Goal: Task Accomplishment & Management: Use online tool/utility

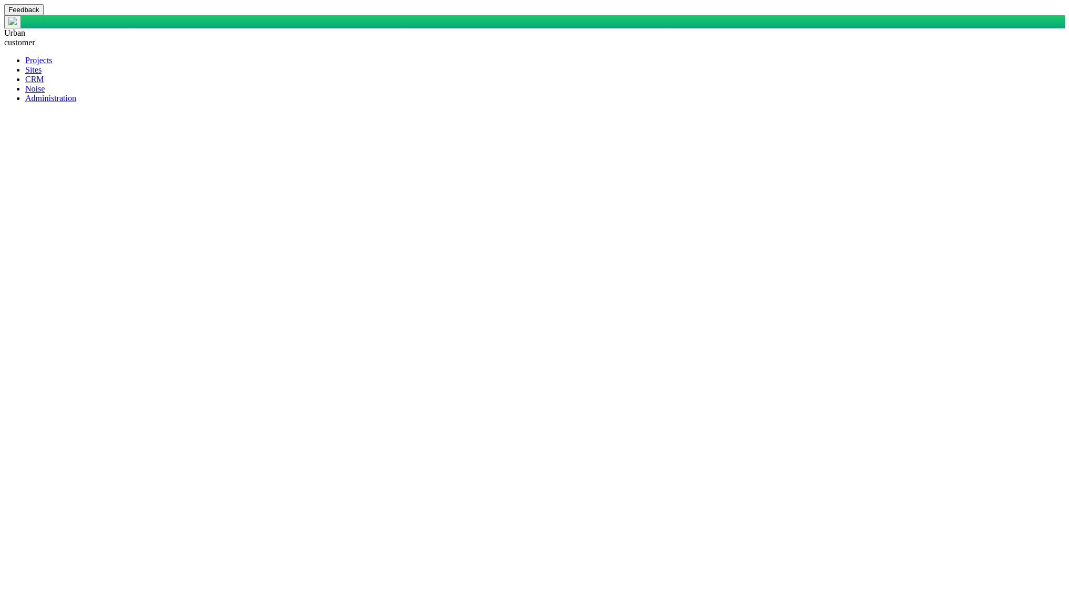
click at [25, 84] on span at bounding box center [25, 79] width 0 height 9
type input "Stakeholder_Report"
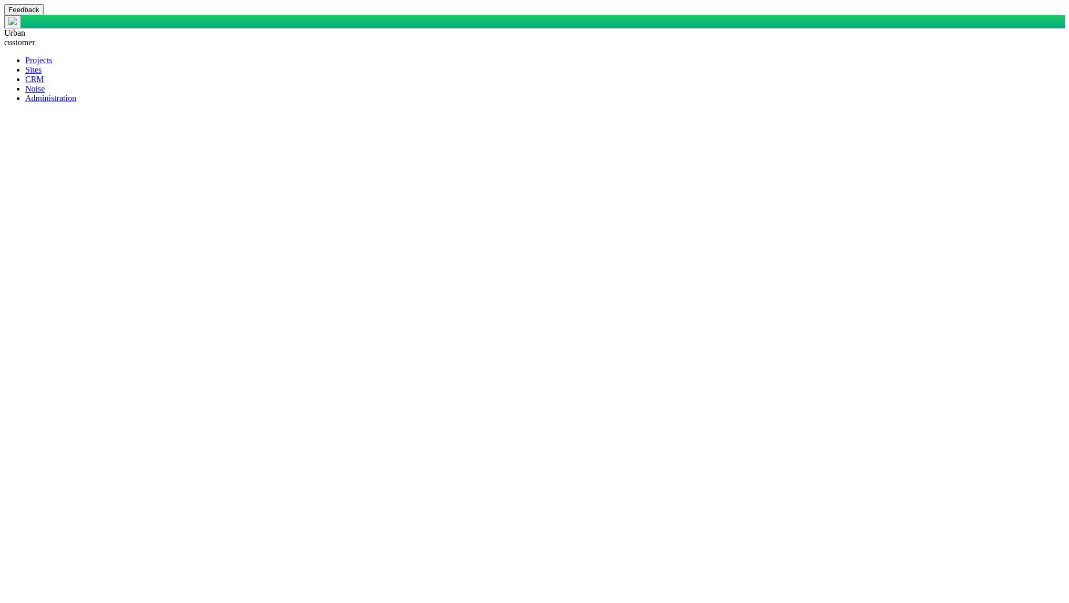
checkbox input "true"
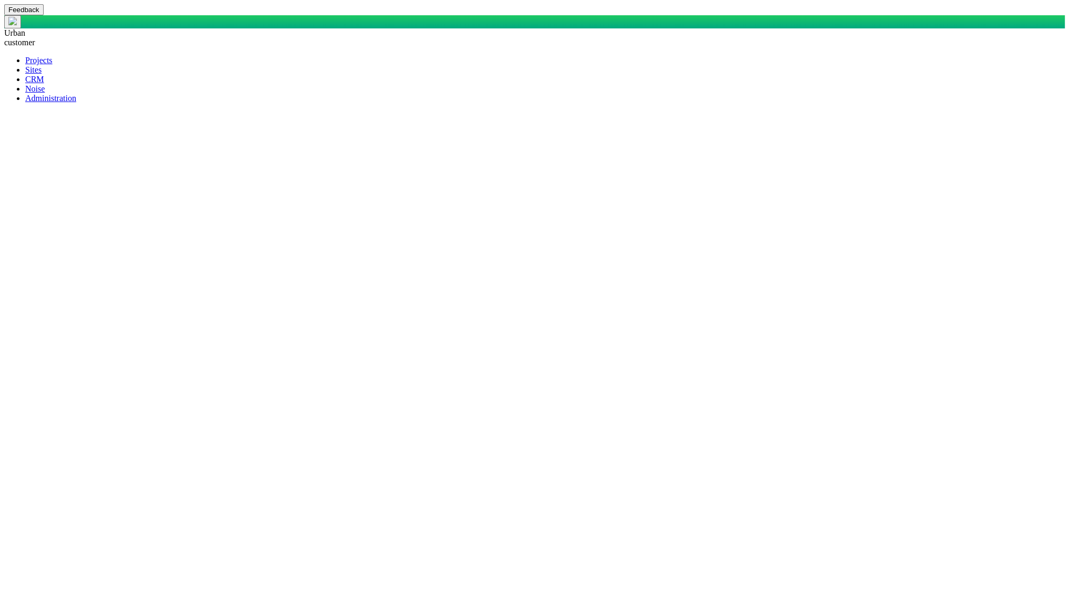
drag, startPoint x: 651, startPoint y: 262, endPoint x: 643, endPoint y: 264, distance: 8.2
click at [25, 103] on span at bounding box center [25, 98] width 0 height 9
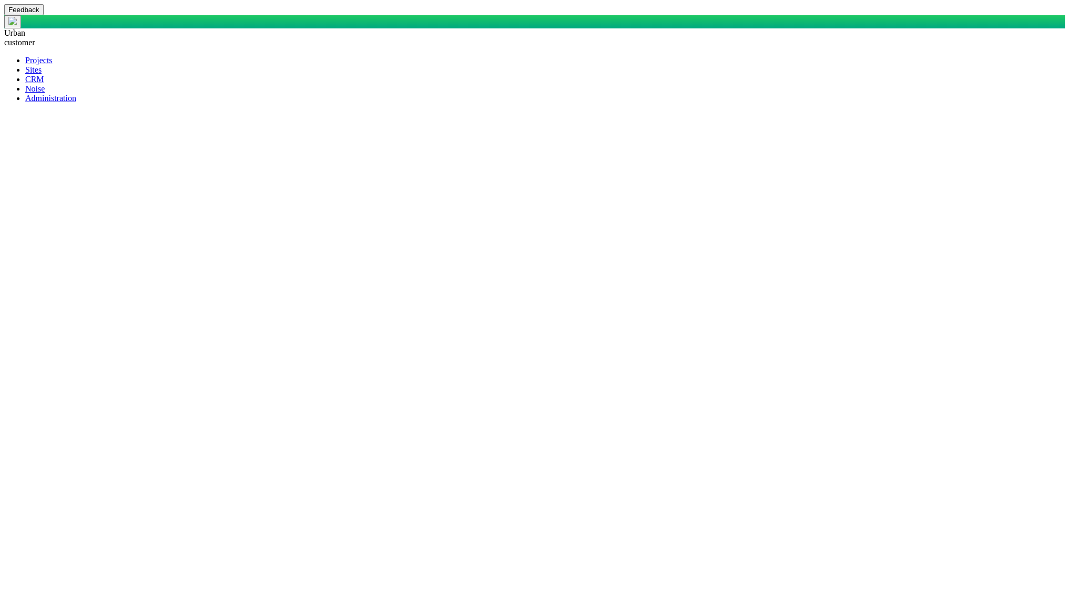
paste textarea "SELECT DisplayName AS DisplayASDFName, CASE WHEN StakeholderOrOrganization = 'S…"
type textarea "x"
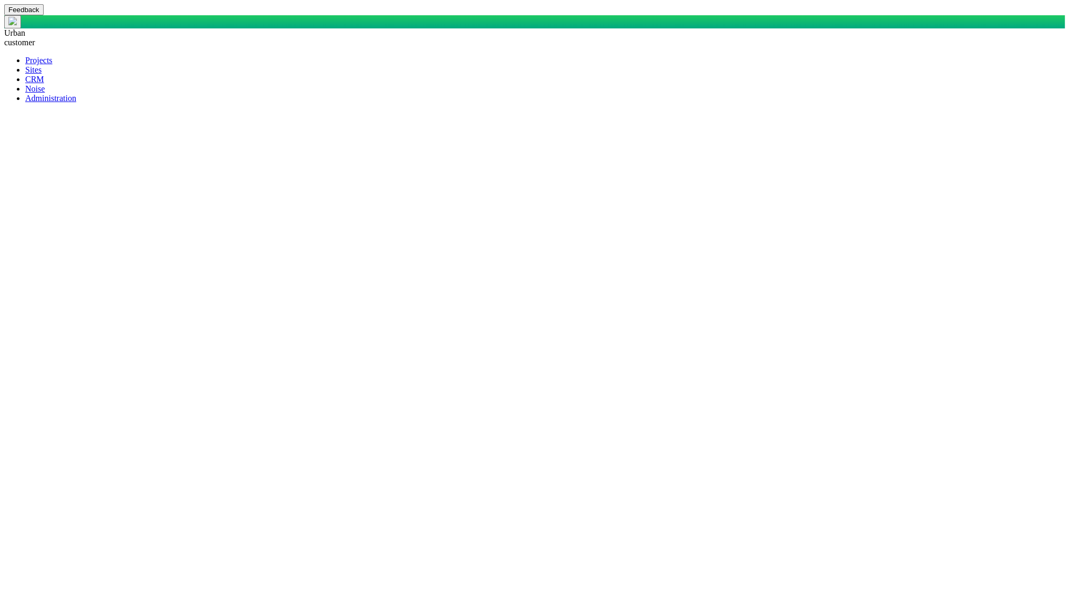
type textarea "SELECT DisplayName AS DisplayASDFName, CASE WHEN StakeholderOrOrganization = 'S…"
type textarea "x"
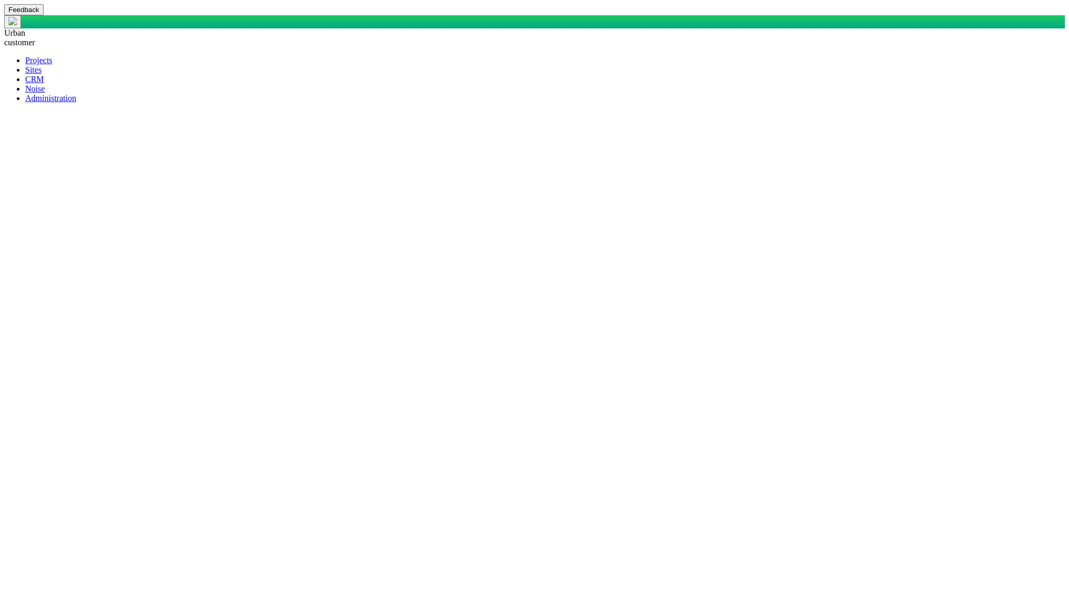
scroll to position [559, 0]
type textarea "SELECT DisplayName AS DisplayASDFName, CASE WHEN StakeholderOrOrganization = 'S…"
type textarea "x"
